Goal: Transaction & Acquisition: Purchase product/service

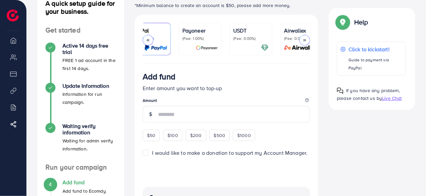
scroll to position [0, 68]
click at [249, 38] on p "(Fee: 0.00%)" at bounding box center [248, 38] width 35 height 5
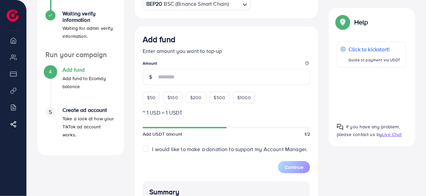
scroll to position [172, 0]
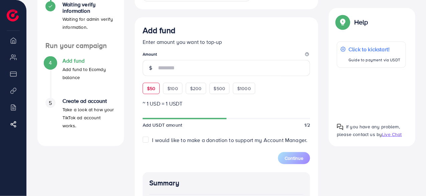
click at [152, 89] on span "$50" at bounding box center [151, 88] width 8 height 7
type input "**"
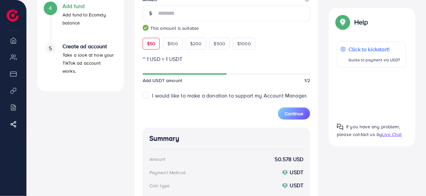
scroll to position [226, 0]
click at [281, 107] on div "Continue" at bounding box center [294, 109] width 32 height 20
click at [283, 108] on button "Continue" at bounding box center [294, 113] width 32 height 12
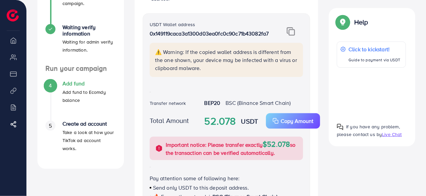
scroll to position [142, 0]
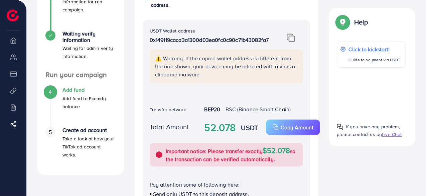
click at [292, 41] on img at bounding box center [291, 37] width 8 height 9
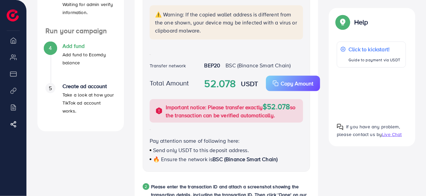
scroll to position [187, 0]
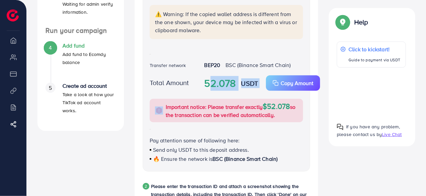
drag, startPoint x: 203, startPoint y: 83, endPoint x: 263, endPoint y: 83, distance: 60.2
click at [263, 83] on div "52.078 USDT Copy Amount Copy" at bounding box center [254, 82] width 110 height 15
copy div "52.078 USDT Copy Amount Copy"
click at [305, 134] on div "USDT Wallet address 0x149119caca3a1300d03ea0fc0c90c71b43082fa7 ⚠️ Warning: If t…" at bounding box center [227, 74] width 168 height 196
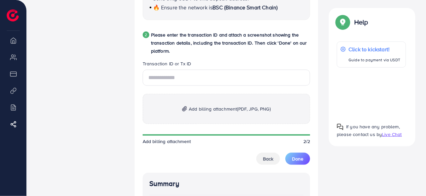
scroll to position [337, 0]
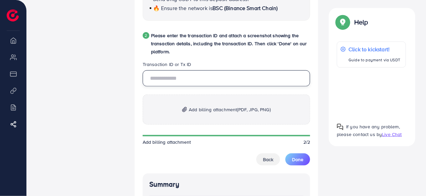
click at [203, 79] on input "text" at bounding box center [227, 78] width 168 height 16
paste input "**********"
type input "**********"
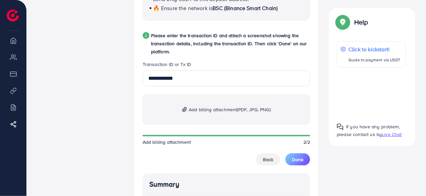
click at [211, 108] on span "Add billing attachment (PDF, JPG, PNG)" at bounding box center [230, 109] width 82 height 8
click at [218, 110] on span "Add billing attachment (PDF, JPG, PNG)" at bounding box center [230, 109] width 82 height 8
click at [200, 103] on p "Add billing attachment (PDF, JPG, PNG)" at bounding box center [227, 109] width 168 height 30
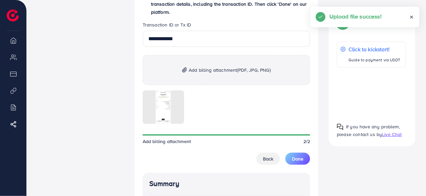
scroll to position [377, 0]
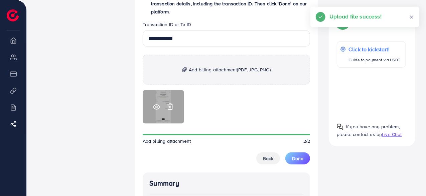
click at [156, 106] on icon at bounding box center [156, 106] width 7 height 7
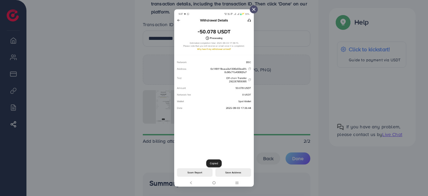
click at [253, 7] on icon at bounding box center [253, 9] width 5 height 5
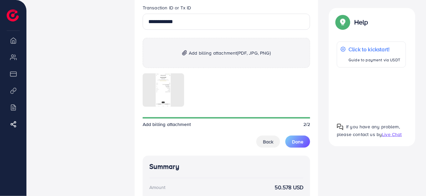
scroll to position [394, 0]
click at [298, 140] on span "Done" at bounding box center [297, 141] width 11 height 7
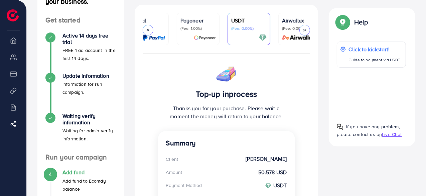
scroll to position [59, 0]
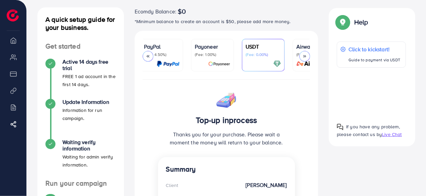
scroll to position [0, 57]
click at [257, 49] on p "USDT" at bounding box center [259, 46] width 35 height 8
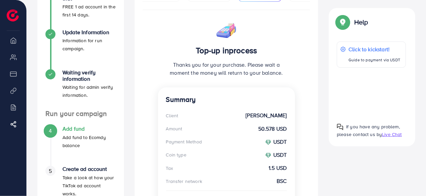
scroll to position [192, 0]
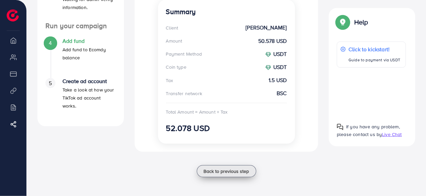
click at [217, 173] on span "Back to previous step" at bounding box center [226, 170] width 45 height 7
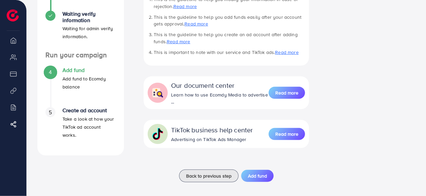
scroll to position [166, 0]
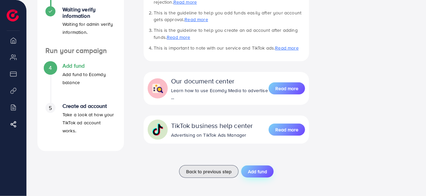
click at [252, 168] on span "Add fund" at bounding box center [257, 171] width 19 height 7
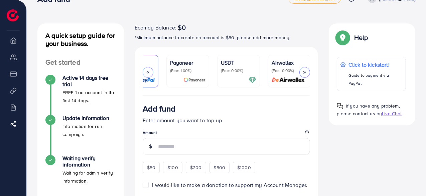
scroll to position [0, 78]
click at [241, 66] on p "USDT" at bounding box center [238, 63] width 35 height 8
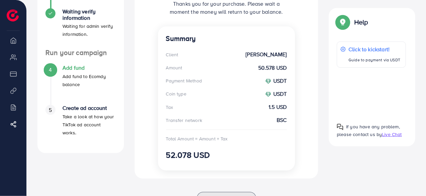
scroll to position [193, 0]
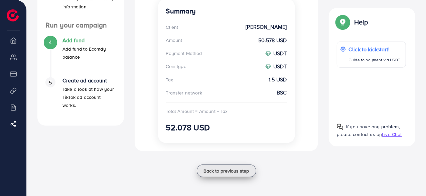
click at [217, 170] on span "Back to previous step" at bounding box center [226, 170] width 45 height 7
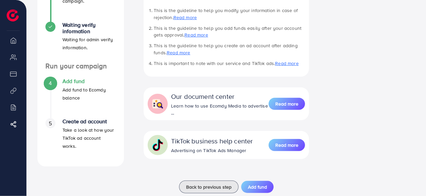
scroll to position [166, 0]
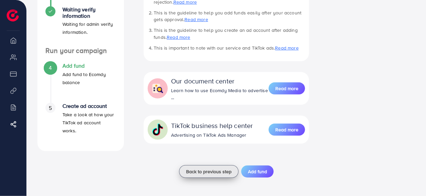
click at [197, 165] on button "Back to previous step" at bounding box center [209, 171] width 60 height 13
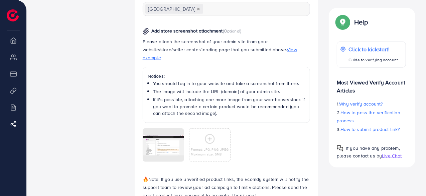
scroll to position [381, 0]
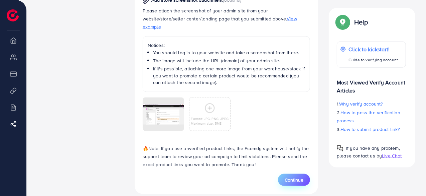
click at [294, 176] on span "Continue" at bounding box center [294, 179] width 19 height 7
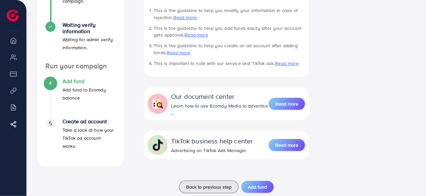
scroll to position [166, 0]
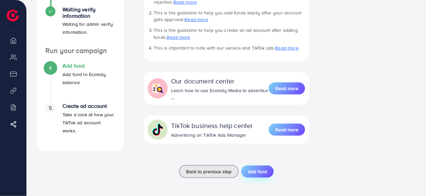
click at [257, 171] on span "Add fund" at bounding box center [257, 171] width 19 height 7
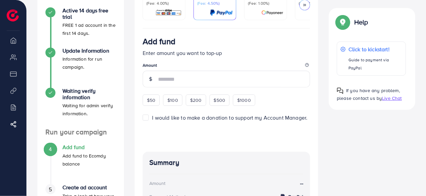
scroll to position [76, 0]
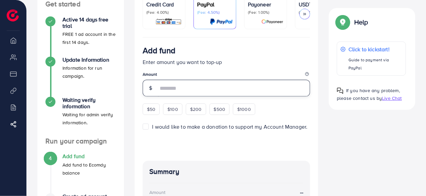
click at [174, 85] on input "number" at bounding box center [234, 88] width 152 height 17
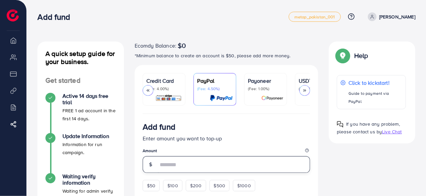
scroll to position [0, 78]
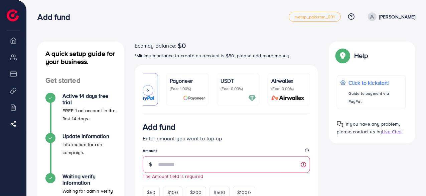
click at [235, 87] on p "(Fee: 0.00%)" at bounding box center [238, 88] width 35 height 5
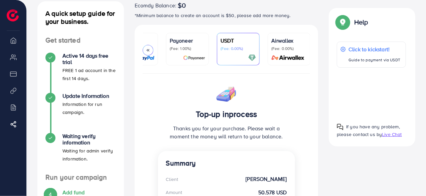
scroll to position [43, 0]
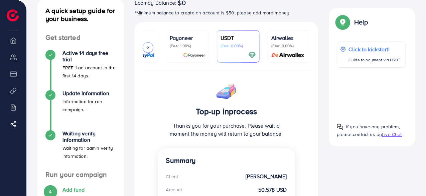
click at [192, 95] on div "Top-up inprocess Thanks you for your purchase. Please wait a moment the money w…" at bounding box center [226, 113] width 137 height 69
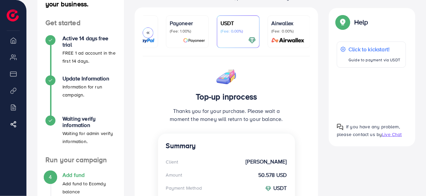
scroll to position [55, 0]
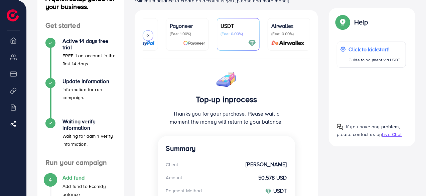
click at [232, 31] on p "(Fee: 0.00%)" at bounding box center [238, 33] width 35 height 5
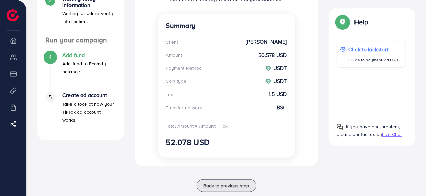
scroll to position [181, 0]
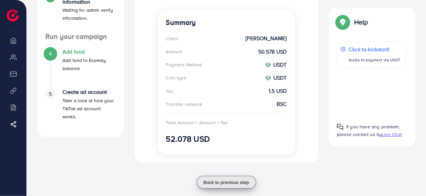
click at [215, 180] on span "Back to previous step" at bounding box center [226, 182] width 45 height 7
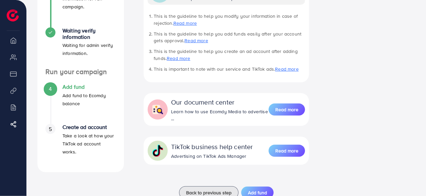
scroll to position [166, 0]
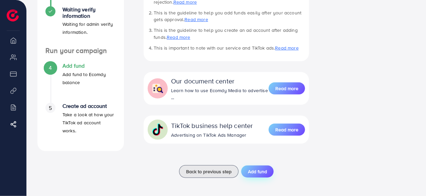
click at [247, 167] on button "Add fund" at bounding box center [257, 171] width 32 height 12
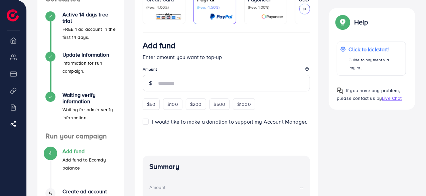
scroll to position [75, 0]
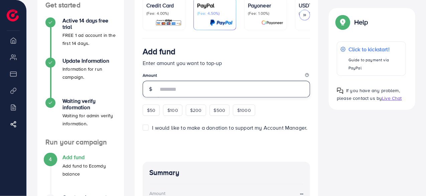
click at [168, 86] on input "number" at bounding box center [234, 89] width 152 height 17
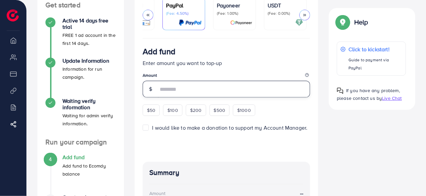
scroll to position [0, 31]
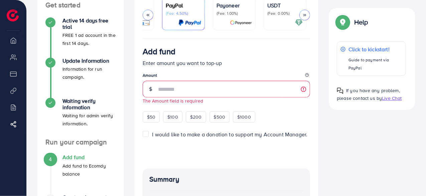
click at [155, 110] on div "Add fund Enter amount you want to top-up Amount The Amount field is required $5…" at bounding box center [227, 84] width 168 height 76
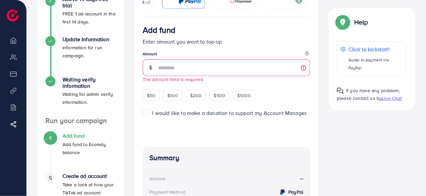
scroll to position [97, 0]
click at [153, 98] on span "$50" at bounding box center [151, 95] width 8 height 7
type input "**"
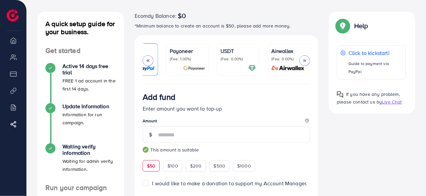
scroll to position [0, 78]
click at [232, 52] on p "USDT" at bounding box center [238, 51] width 35 height 8
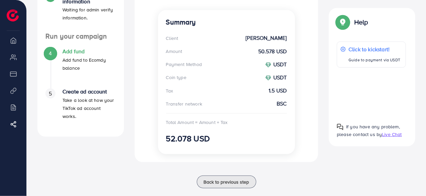
scroll to position [193, 0]
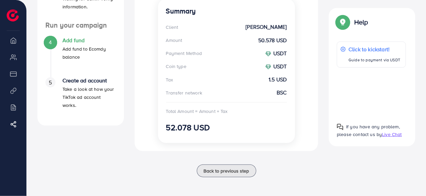
click at [392, 135] on span "Live Chat" at bounding box center [392, 134] width 20 height 7
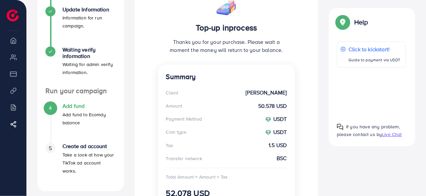
scroll to position [140, 0]
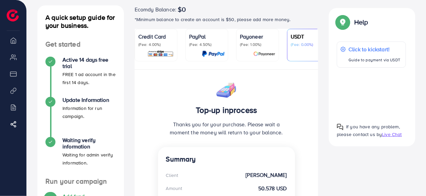
scroll to position [21, 0]
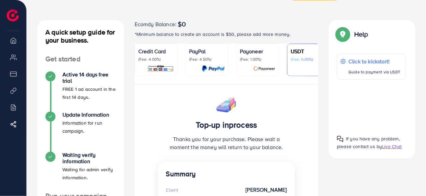
click at [301, 54] on p "USDT" at bounding box center [308, 51] width 35 height 8
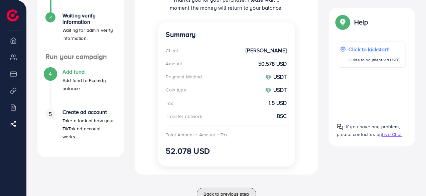
scroll to position [166, 0]
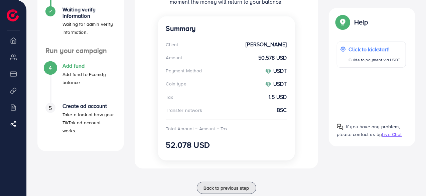
click at [389, 135] on span "Live Chat" at bounding box center [392, 134] width 20 height 7
click at [275, 172] on div "Top-up inprocess Thanks you for your purchase. Please wait a moment the money w…" at bounding box center [227, 56] width 184 height 234
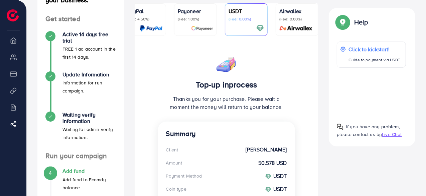
scroll to position [61, 0]
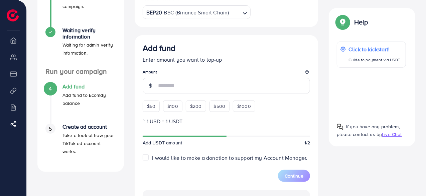
scroll to position [11, 0]
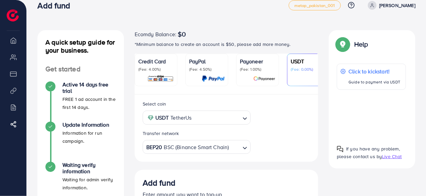
click at [290, 67] on link "USDT (Fee: 0.00%)" at bounding box center [308, 69] width 43 height 32
click at [298, 70] on p "(Fee: 0.00%)" at bounding box center [308, 69] width 35 height 5
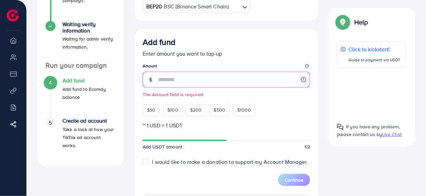
scroll to position [162, 0]
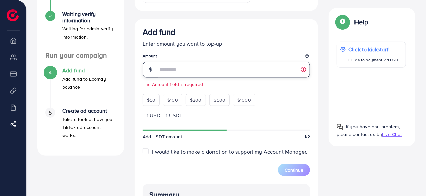
click at [172, 69] on input "number" at bounding box center [234, 70] width 152 height 16
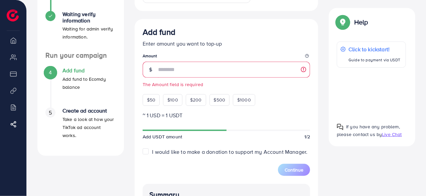
click at [174, 115] on p "~ 1 USD = 1 USDT" at bounding box center [227, 115] width 168 height 8
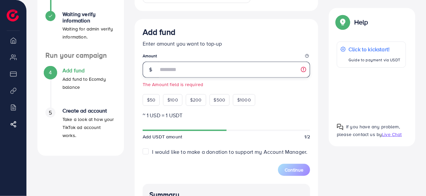
click at [161, 68] on input "number" at bounding box center [234, 70] width 152 height 16
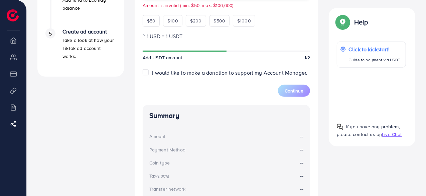
scroll to position [242, 0]
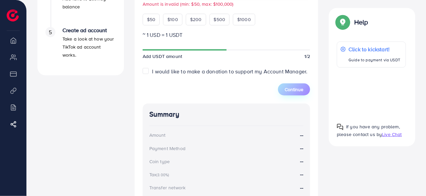
type input "*"
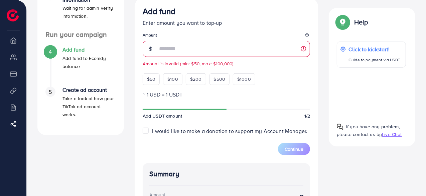
scroll to position [181, 0]
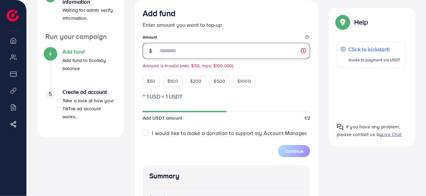
click at [170, 51] on input "*" at bounding box center [234, 51] width 152 height 16
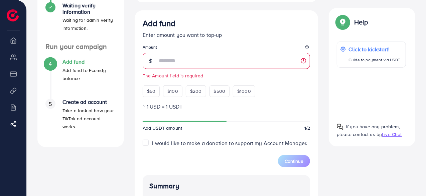
scroll to position [172, 0]
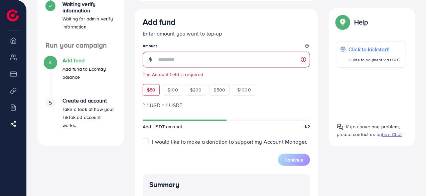
click at [156, 87] on div "$50" at bounding box center [151, 89] width 17 height 11
type input "**"
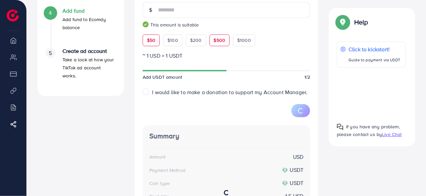
scroll to position [225, 0]
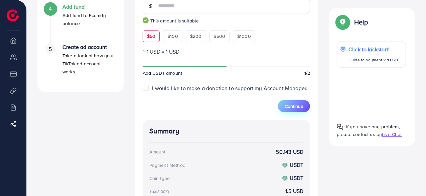
click at [293, 105] on span "Continue" at bounding box center [294, 106] width 19 height 7
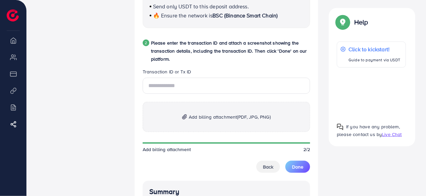
scroll to position [322, 0]
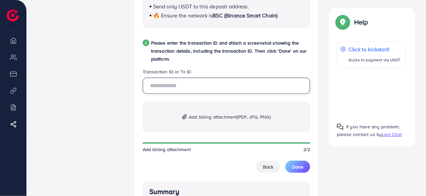
click at [197, 86] on input "text" at bounding box center [227, 86] width 168 height 16
paste input "**********"
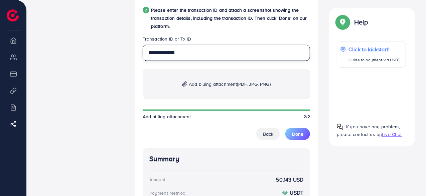
scroll to position [351, 0]
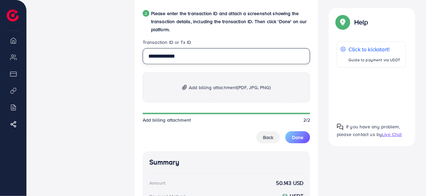
type input "**********"
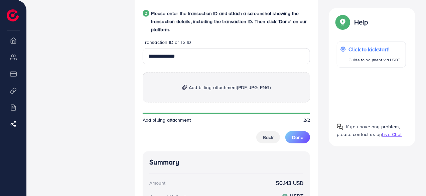
click at [208, 88] on span "Add billing attachment (PDF, JPG, PNG)" at bounding box center [230, 87] width 82 height 8
click at [198, 84] on span "Add billing attachment (PDF, JPG, PNG)" at bounding box center [230, 87] width 82 height 8
click at [211, 91] on span "Add billing attachment (PDF, JPG, PNG)" at bounding box center [230, 87] width 82 height 8
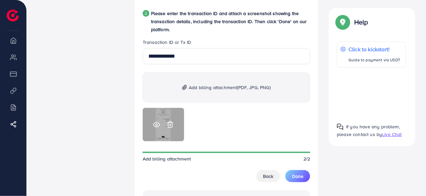
click at [155, 122] on icon at bounding box center [156, 124] width 6 height 5
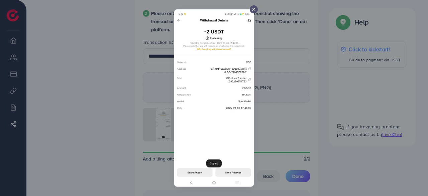
click at [251, 9] on icon at bounding box center [253, 9] width 5 height 5
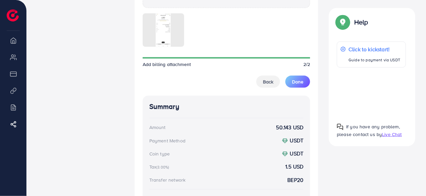
scroll to position [444, 0]
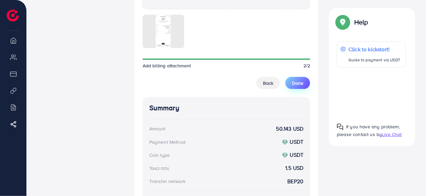
click at [299, 82] on span "Done" at bounding box center [297, 83] width 11 height 7
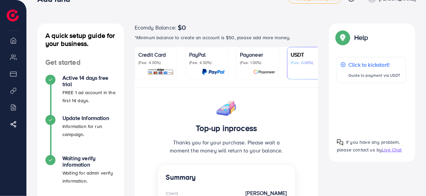
scroll to position [184, 0]
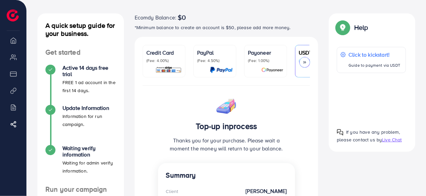
scroll to position [0, 0]
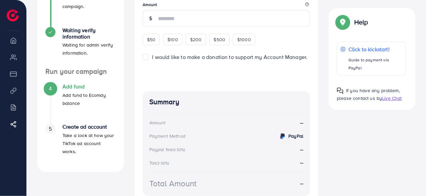
scroll to position [97, 0]
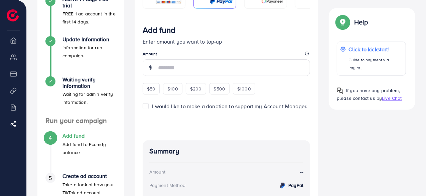
click at [394, 95] on span "Live Chat" at bounding box center [392, 98] width 20 height 7
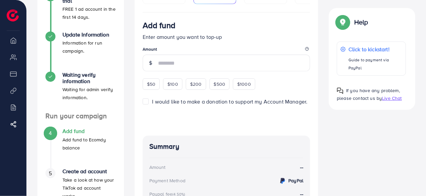
scroll to position [110, 0]
